Goal: Task Accomplishment & Management: Manage account settings

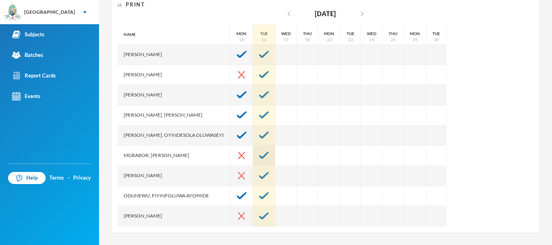
click at [273, 152] on div at bounding box center [264, 156] width 22 height 20
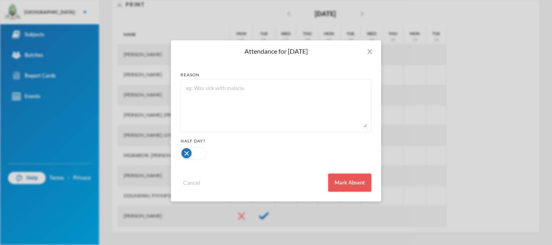
click at [360, 180] on button "Mark Absent" at bounding box center [349, 183] width 43 height 18
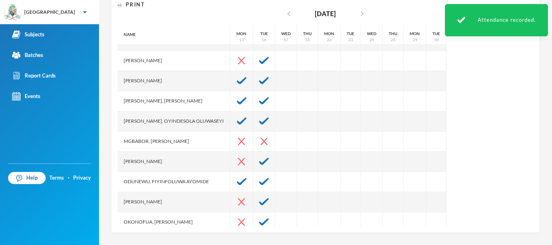
scroll to position [17, 0]
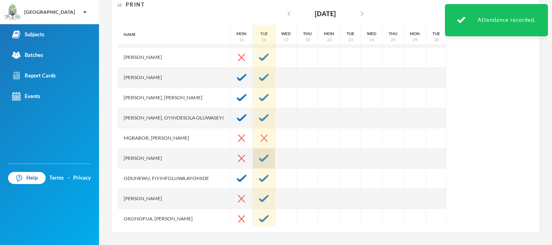
click at [268, 162] on div at bounding box center [264, 159] width 22 height 20
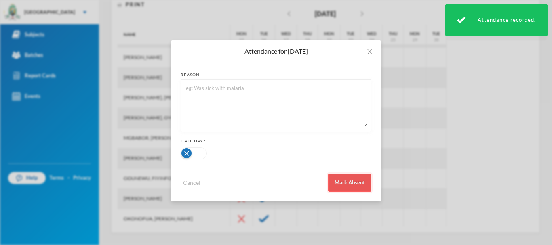
click at [335, 183] on button "Mark Absent" at bounding box center [349, 183] width 43 height 18
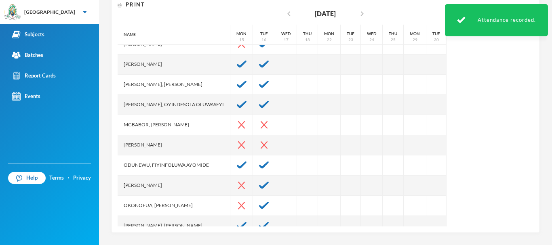
scroll to position [42, 0]
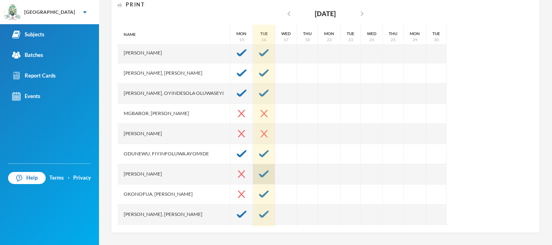
click at [269, 172] on img at bounding box center [264, 174] width 10 height 7
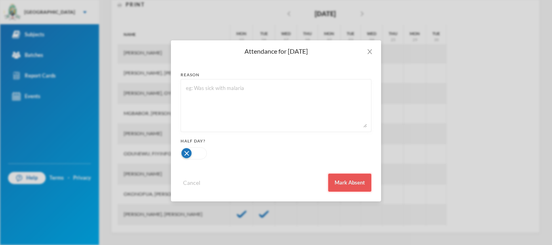
click at [345, 186] on button "Mark Absent" at bounding box center [349, 183] width 43 height 18
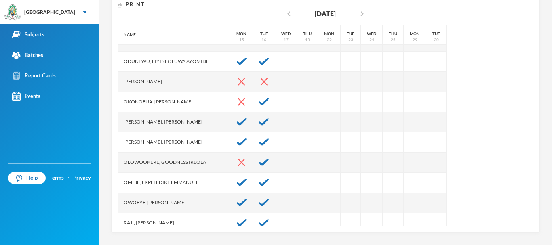
scroll to position [131, 0]
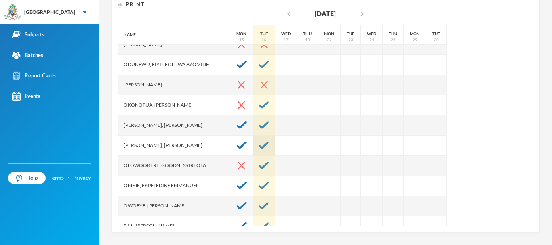
click at [269, 144] on img at bounding box center [264, 145] width 10 height 7
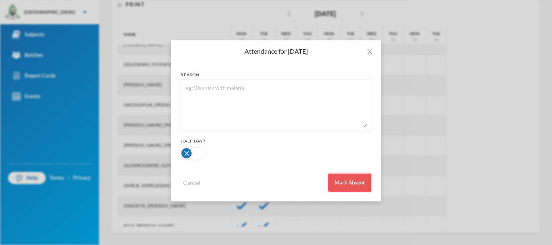
click at [366, 186] on button "Mark Absent" at bounding box center [349, 183] width 43 height 18
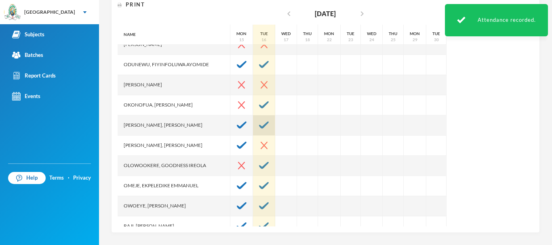
click at [269, 126] on img at bounding box center [264, 125] width 10 height 7
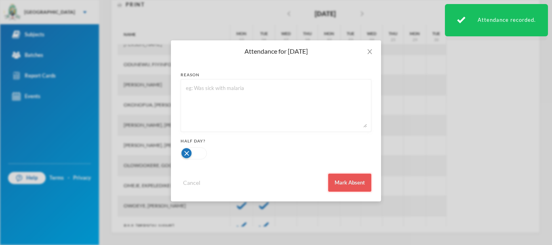
click at [361, 188] on button "Mark Absent" at bounding box center [349, 183] width 43 height 18
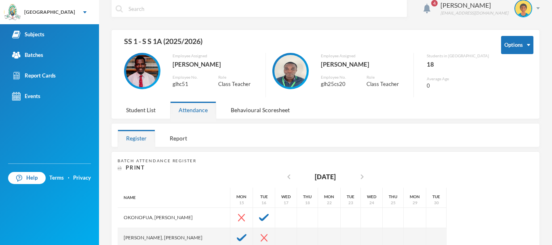
scroll to position [10, 0]
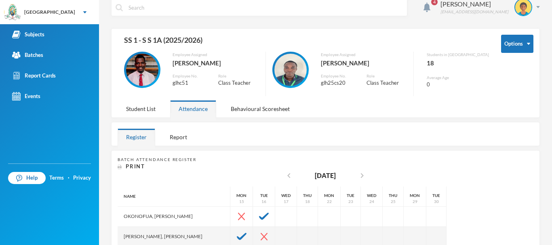
click at [300, 66] on img at bounding box center [291, 70] width 32 height 32
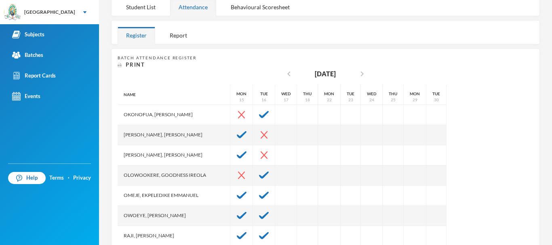
scroll to position [108, 0]
